Goal: Communication & Community: Answer question/provide support

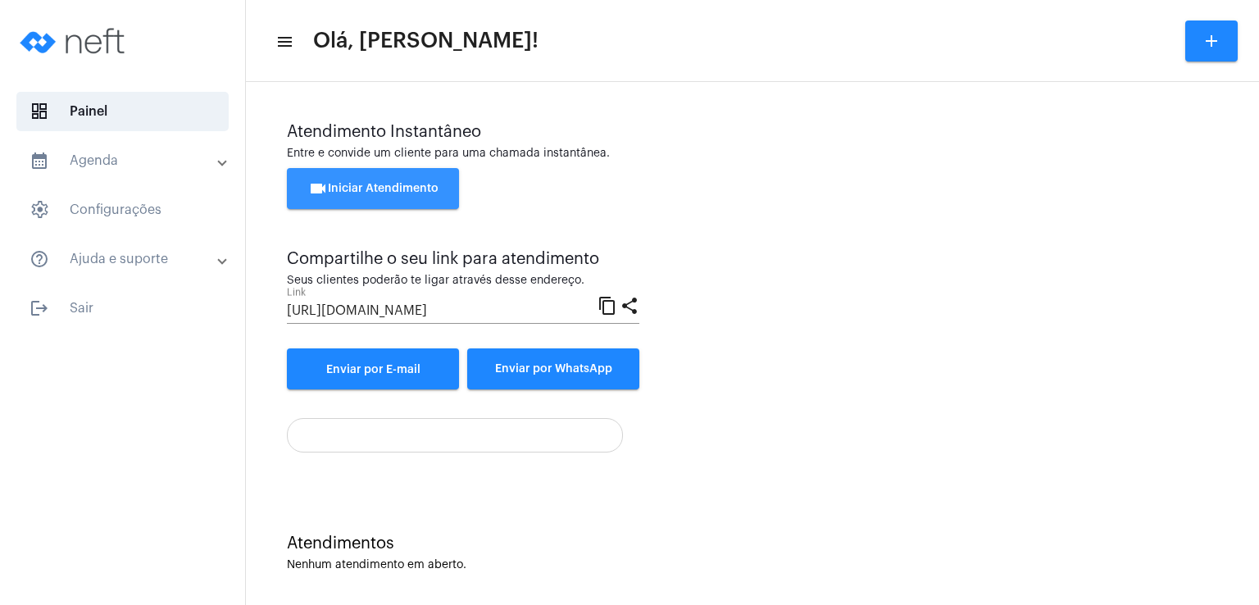
click at [452, 191] on button "videocam Iniciar Atendimento" at bounding box center [373, 188] width 172 height 41
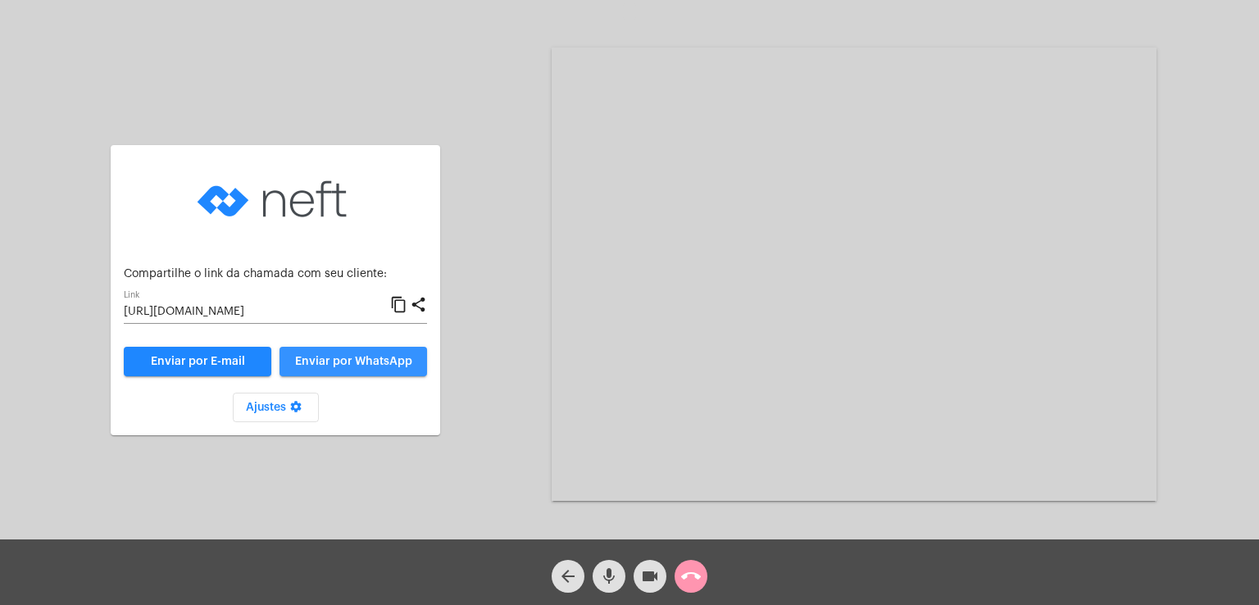
click at [388, 357] on span "Enviar por WhatsApp" at bounding box center [353, 361] width 117 height 11
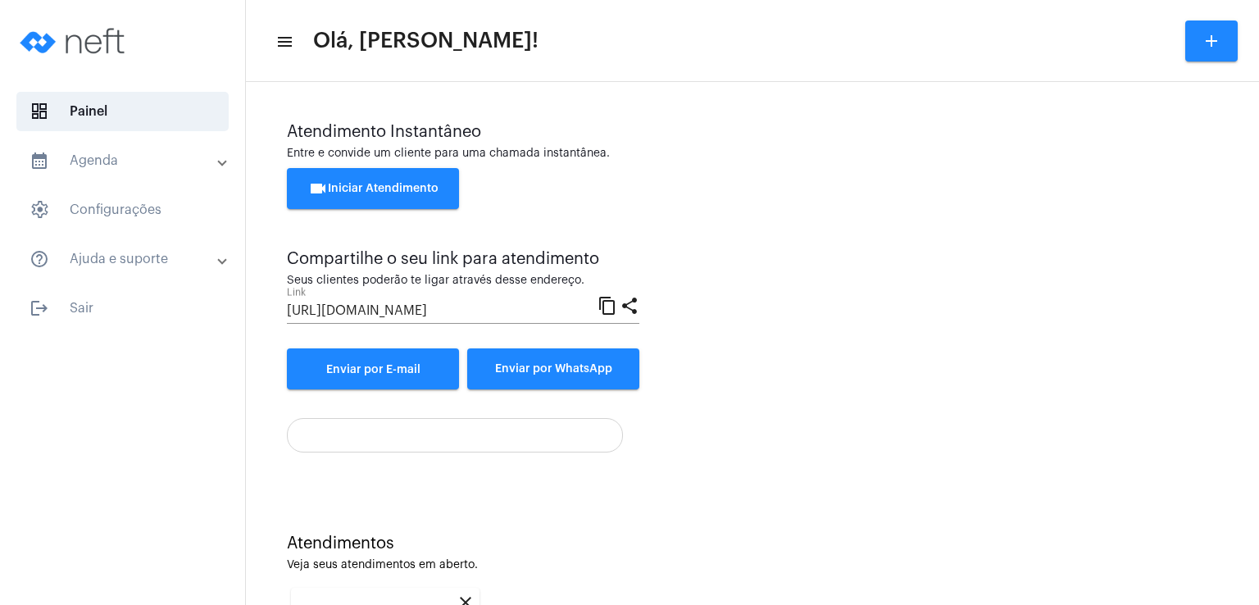
scroll to position [219, 0]
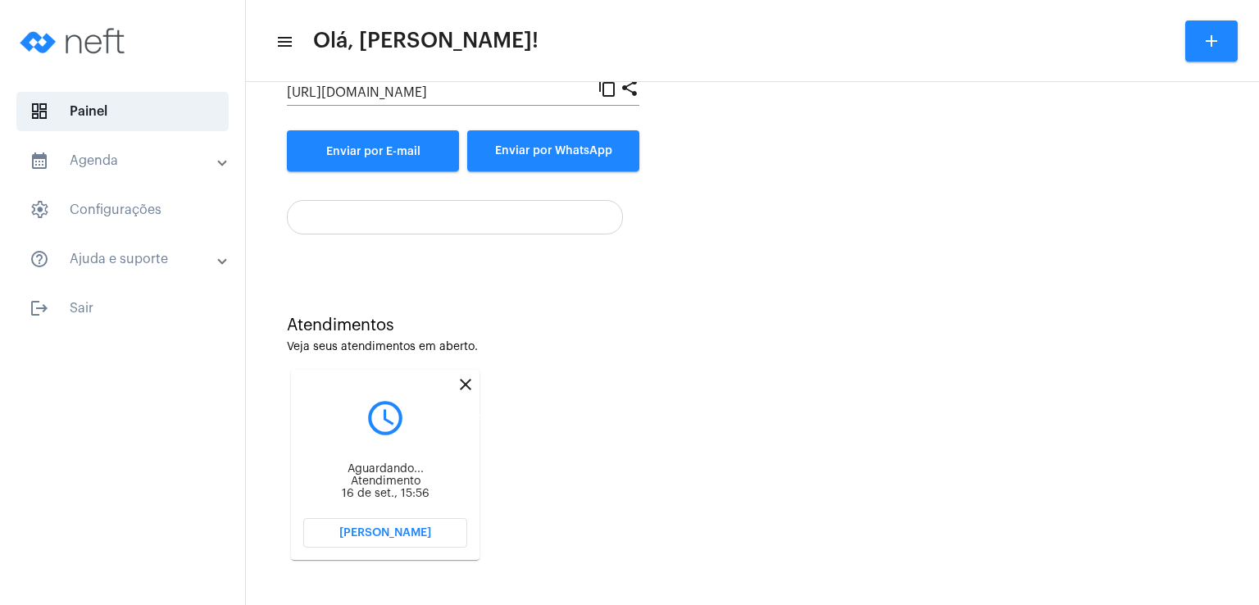
click at [467, 383] on mat-icon "close" at bounding box center [466, 385] width 20 height 20
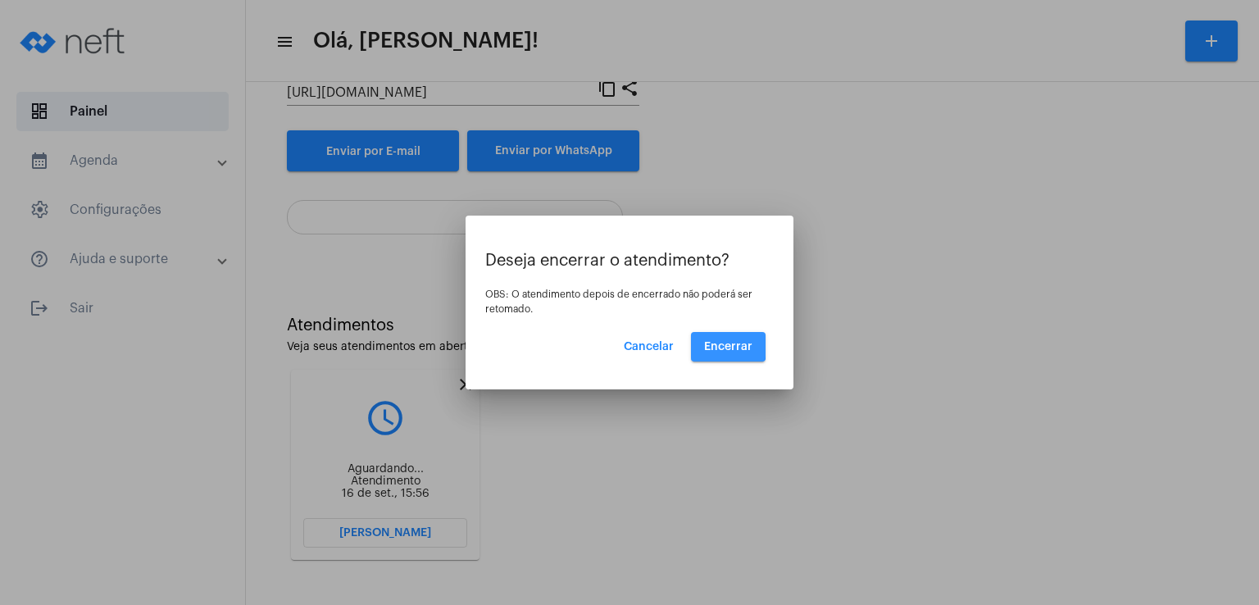
click at [723, 344] on span "Encerrar" at bounding box center [728, 346] width 48 height 11
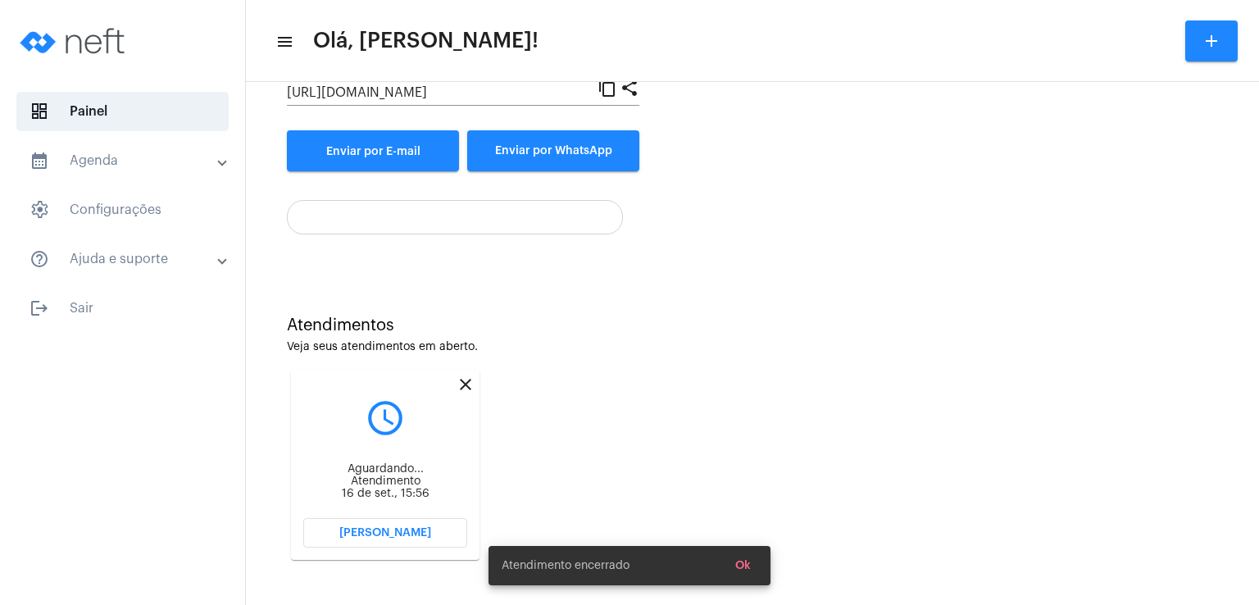
scroll to position [7, 0]
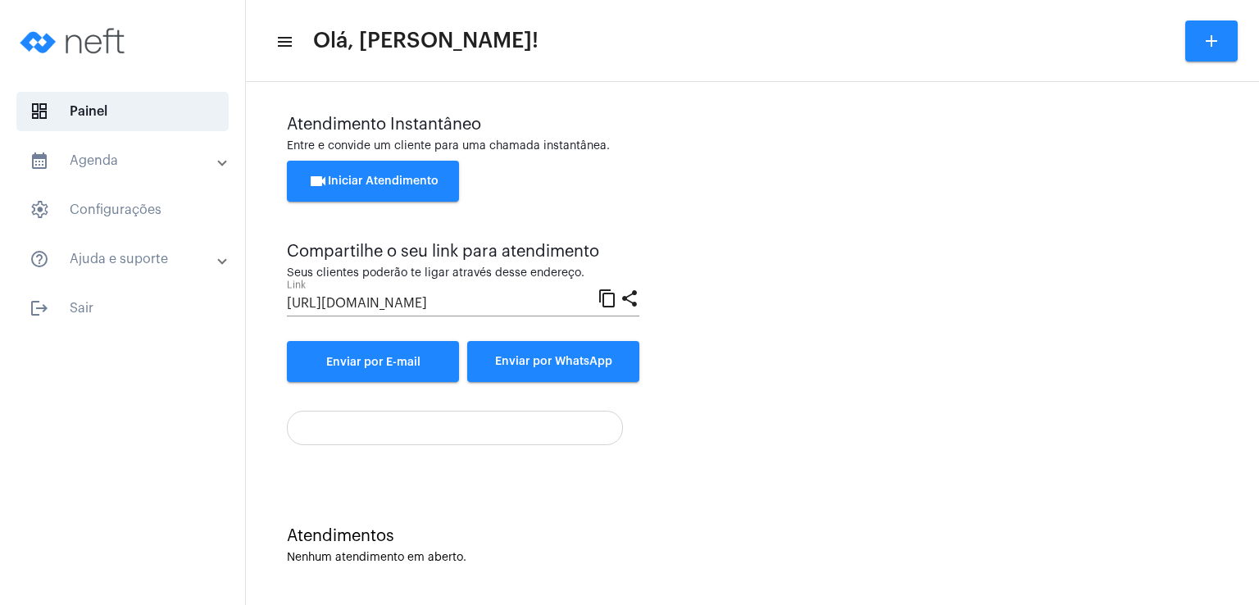
click at [435, 182] on span "videocam Iniciar Atendimento" at bounding box center [373, 180] width 130 height 11
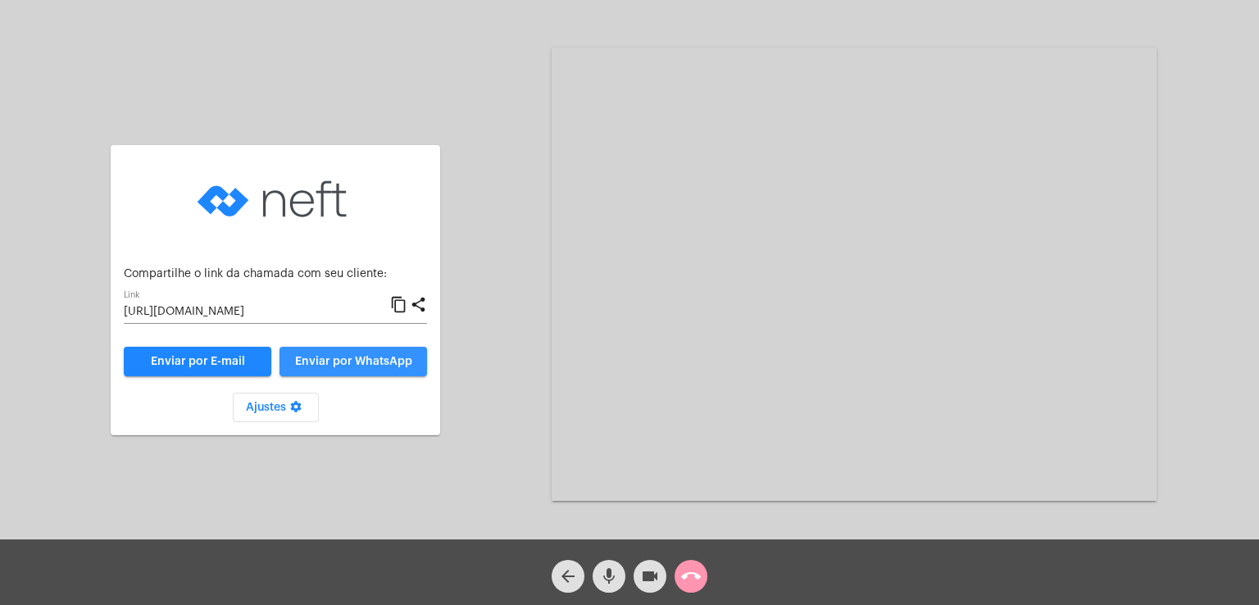
click at [338, 361] on span "Enviar por WhatsApp" at bounding box center [353, 361] width 117 height 11
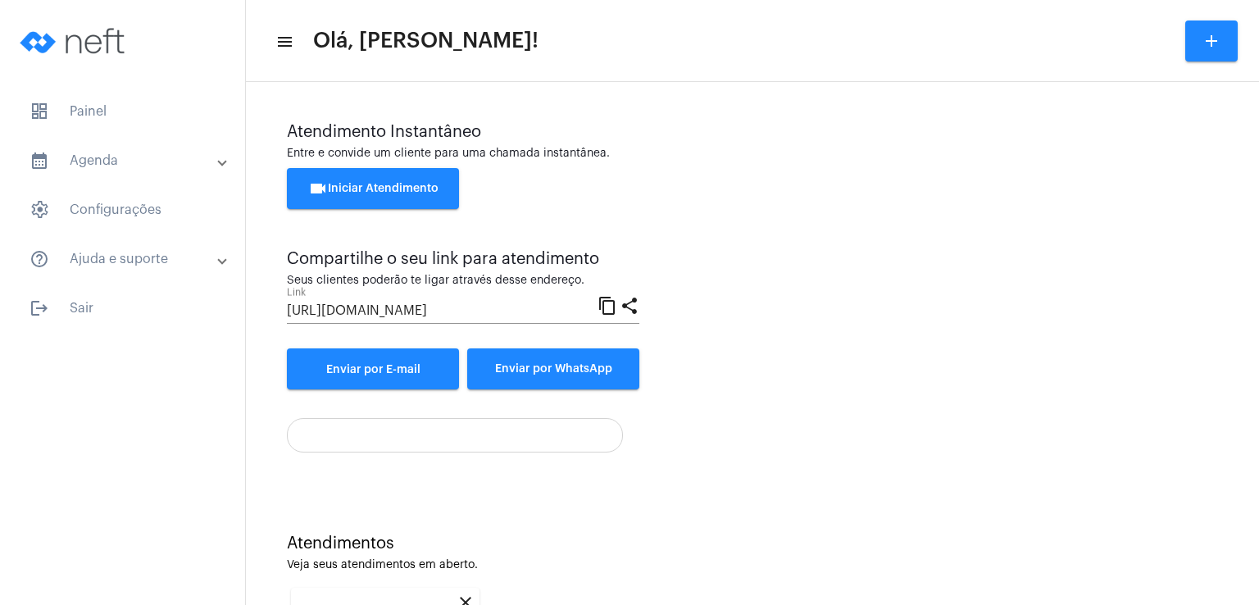
scroll to position [219, 0]
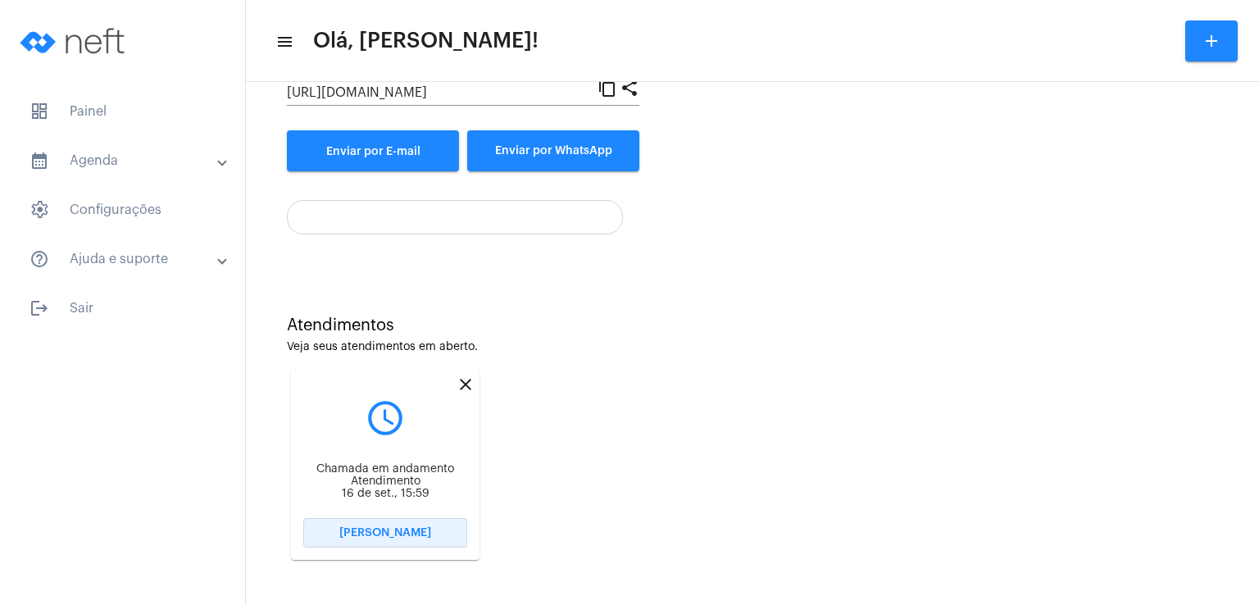
click at [403, 530] on span "[PERSON_NAME]" at bounding box center [385, 532] width 92 height 11
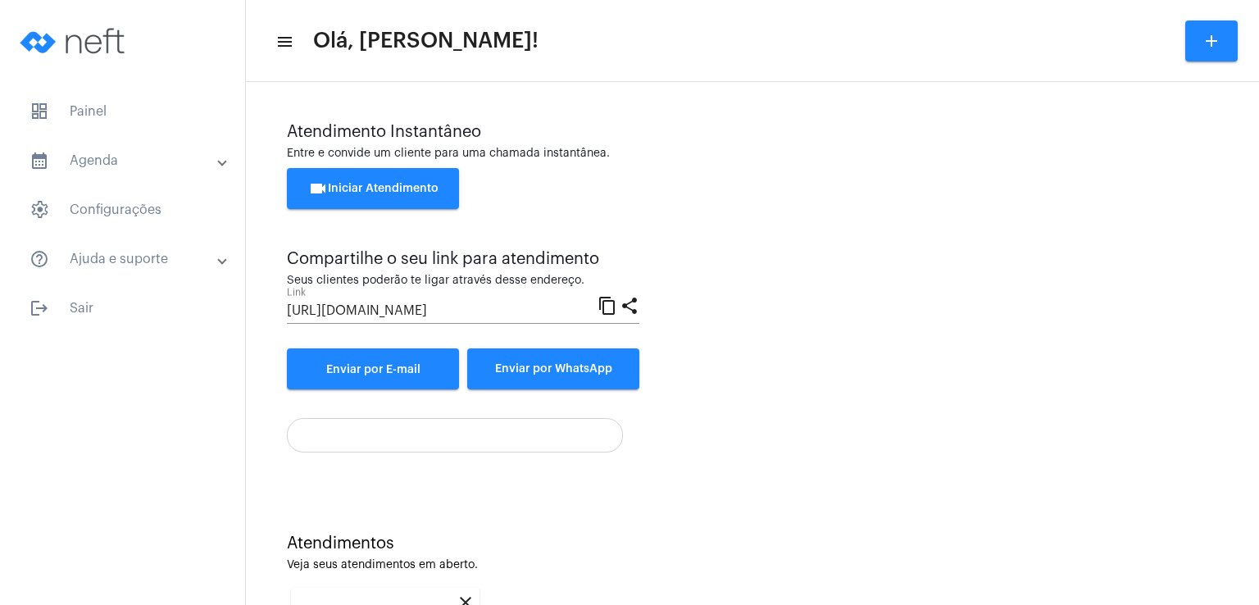
click at [1245, 491] on div "Atendimento Instantâneo Entre e convide um cliente para uma chamada instantânea…" at bounding box center [752, 452] width 1013 height 741
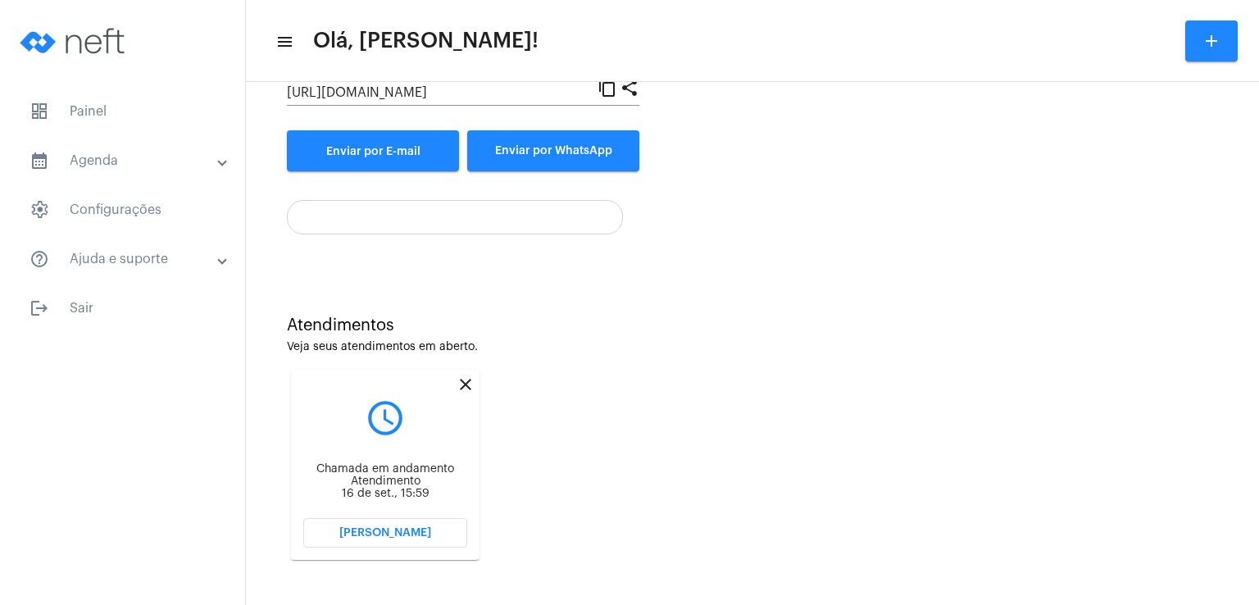
click at [374, 538] on button "[PERSON_NAME]" at bounding box center [385, 533] width 164 height 30
